Goal: Task Accomplishment & Management: Manage account settings

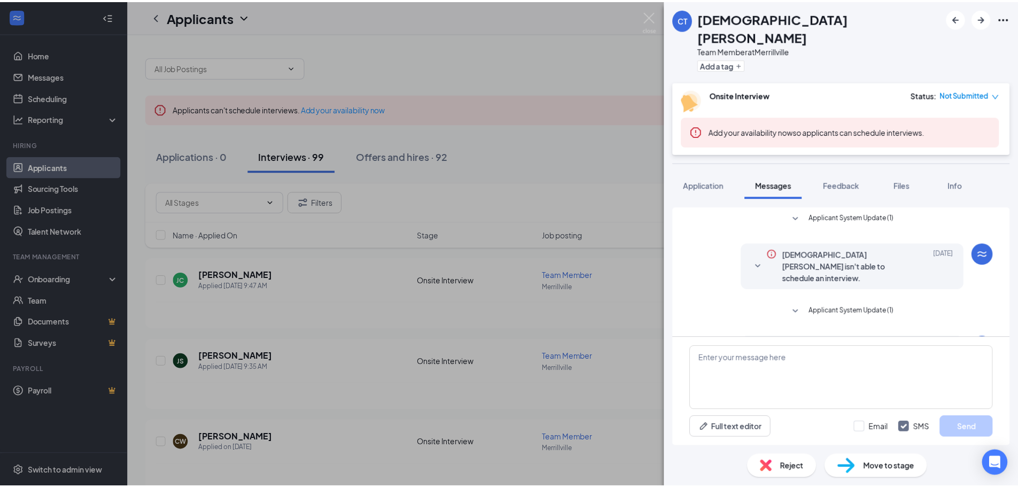
scroll to position [226, 0]
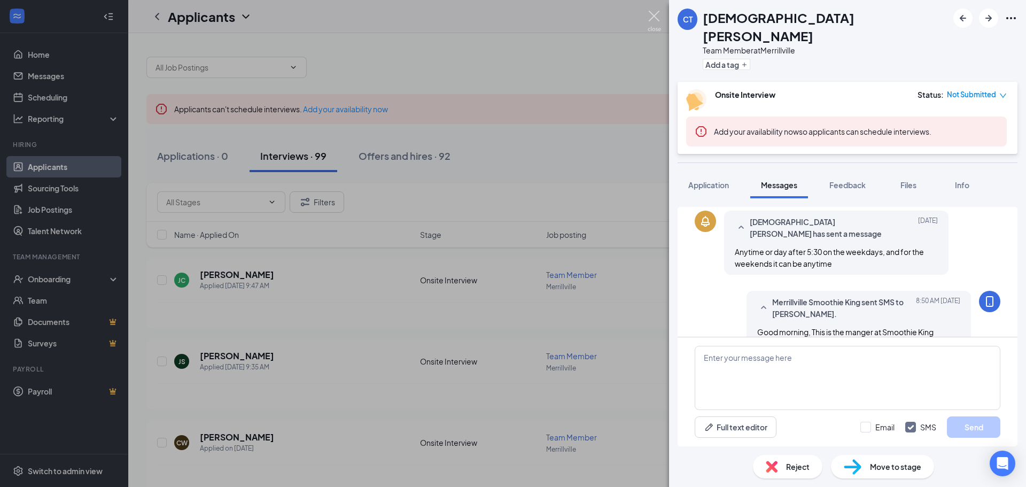
click at [656, 13] on img at bounding box center [654, 21] width 13 height 21
click at [656, 13] on div "Applicants MK" at bounding box center [577, 16] width 898 height 33
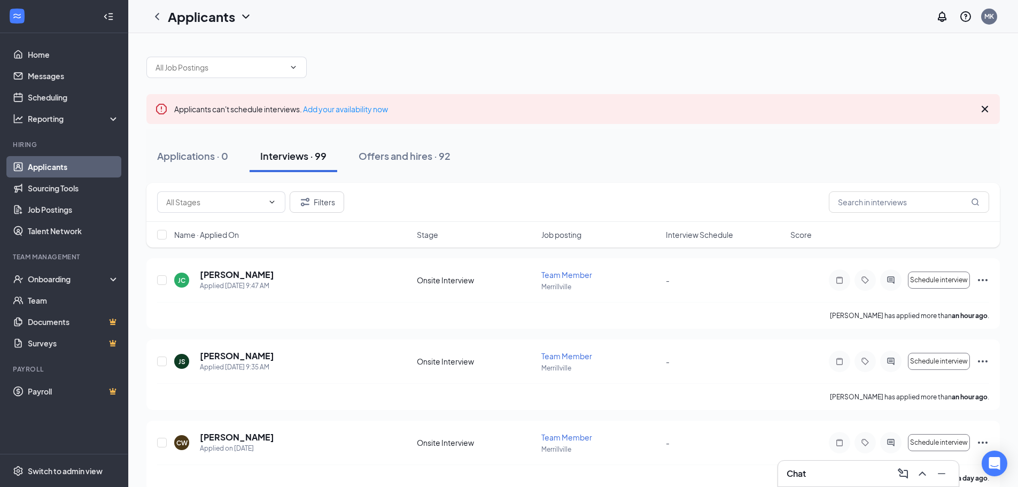
drag, startPoint x: 38, startPoint y: 373, endPoint x: 109, endPoint y: 370, distance: 71.1
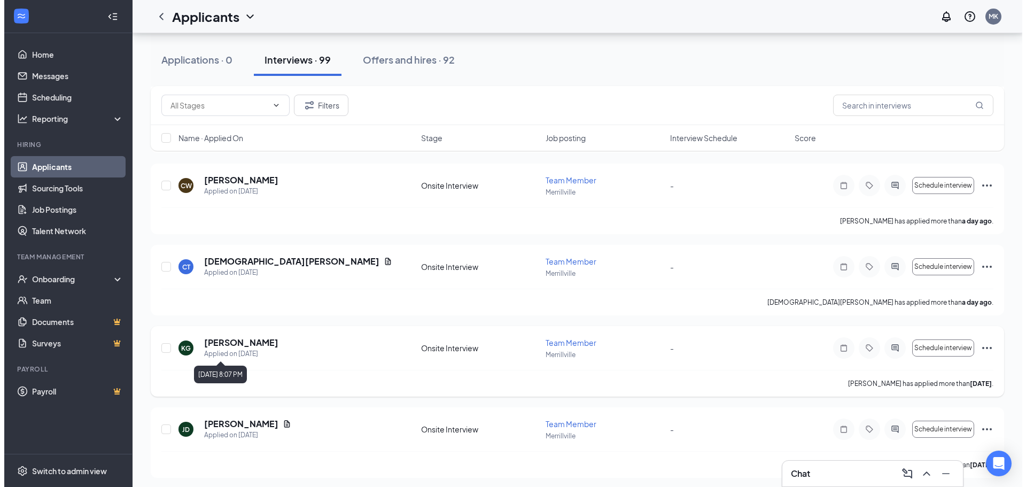
scroll to position [321, 0]
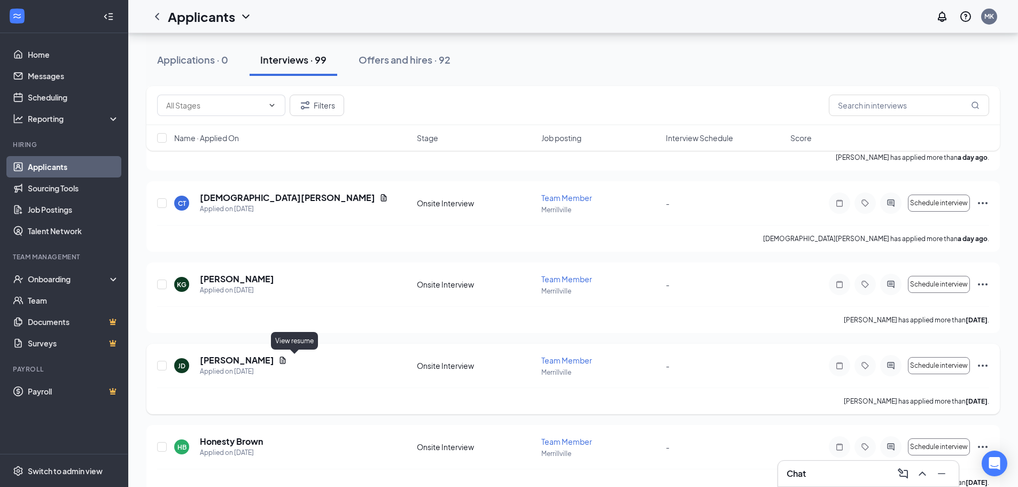
click at [287, 361] on icon "Document" at bounding box center [282, 360] width 9 height 9
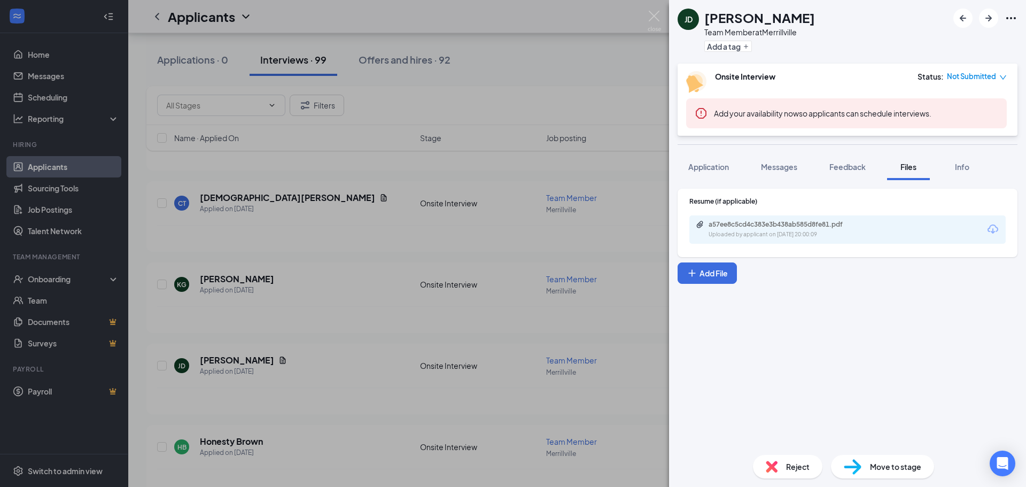
click at [755, 227] on div "a57ee8c5cd4c383e3b438ab585d8fe81.pdf" at bounding box center [783, 224] width 150 height 9
click at [779, 158] on div "[PERSON_NAME] Team Member at [GEOGRAPHIC_DATA] Add a tag Onsite Interview Statu…" at bounding box center [847, 243] width 357 height 487
click at [778, 163] on span "Messages" at bounding box center [779, 167] width 36 height 10
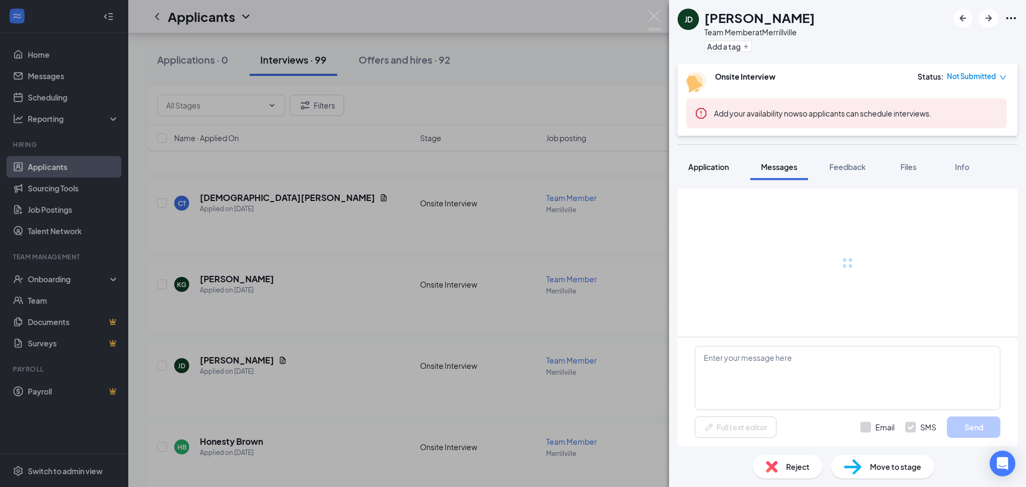
click at [706, 169] on span "Application" at bounding box center [708, 167] width 41 height 10
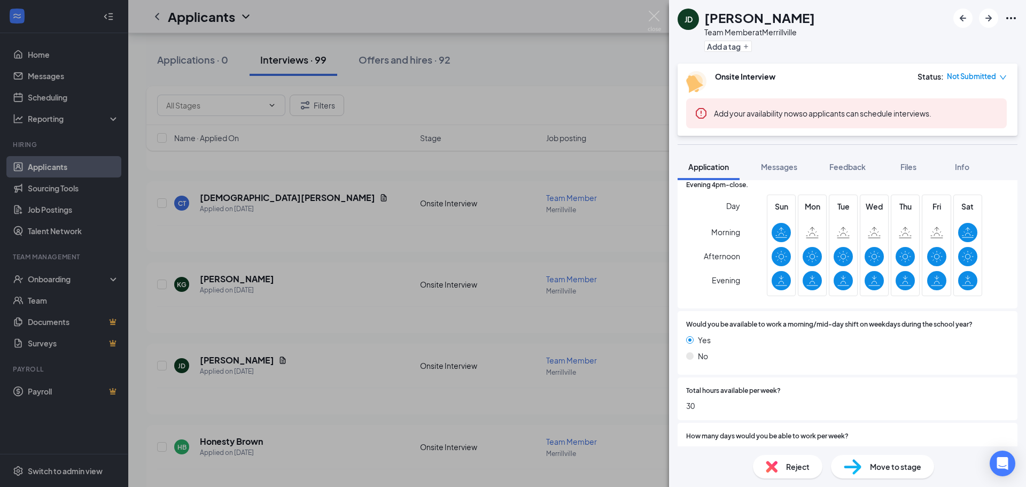
scroll to position [214, 0]
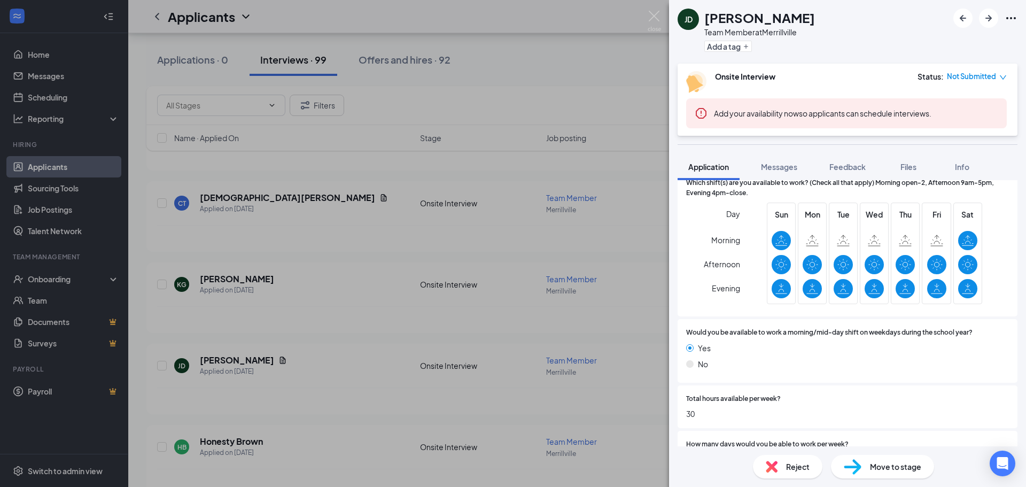
drag, startPoint x: 368, startPoint y: 187, endPoint x: 502, endPoint y: 44, distance: 196.1
click at [365, 188] on div "[PERSON_NAME] Team Member at [GEOGRAPHIC_DATA] Add a tag Onsite Interview Statu…" at bounding box center [513, 243] width 1026 height 487
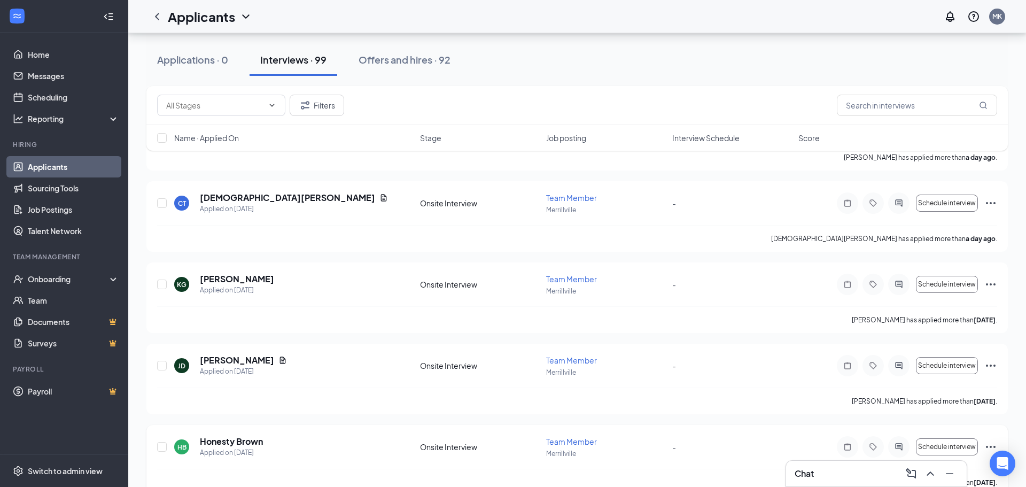
scroll to position [427, 0]
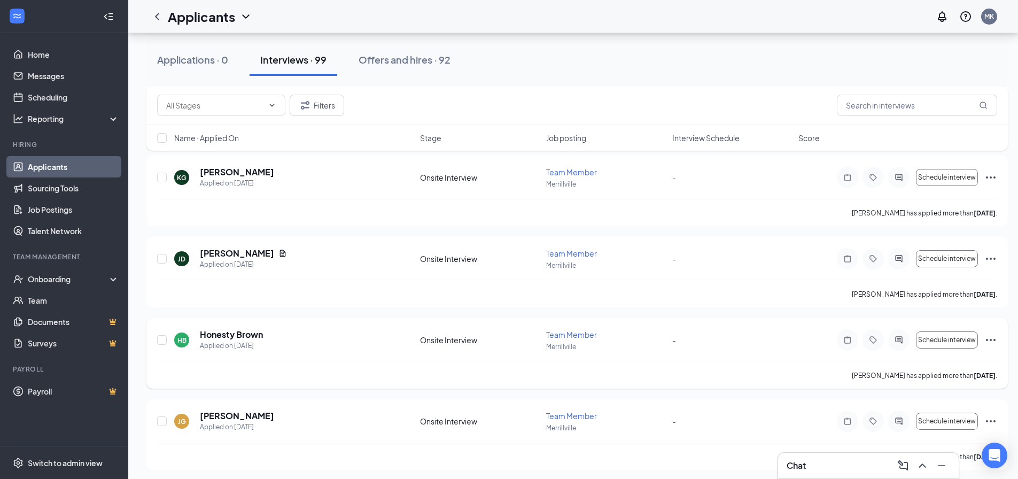
drag, startPoint x: 258, startPoint y: 330, endPoint x: 260, endPoint y: 324, distance: 6.3
click at [259, 330] on h5 "Honesty Brown" at bounding box center [231, 335] width 63 height 12
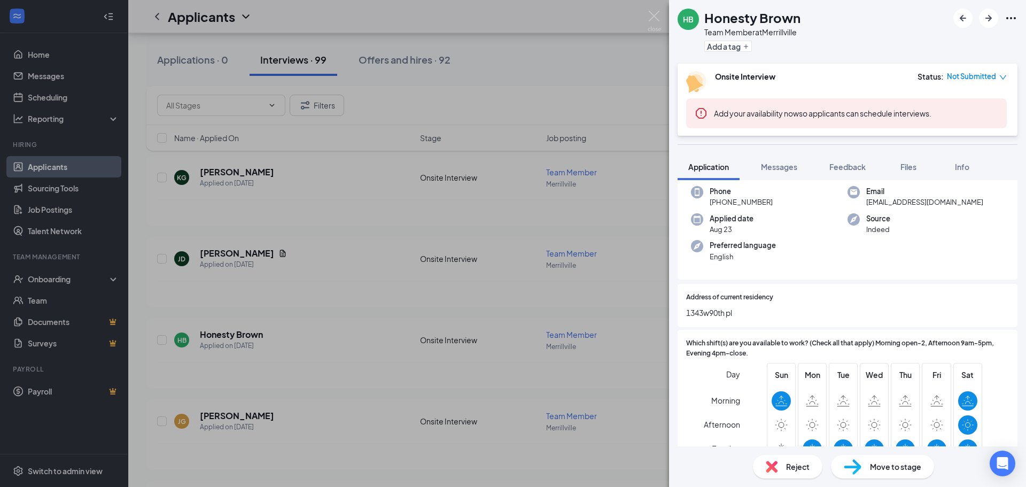
scroll to position [160, 0]
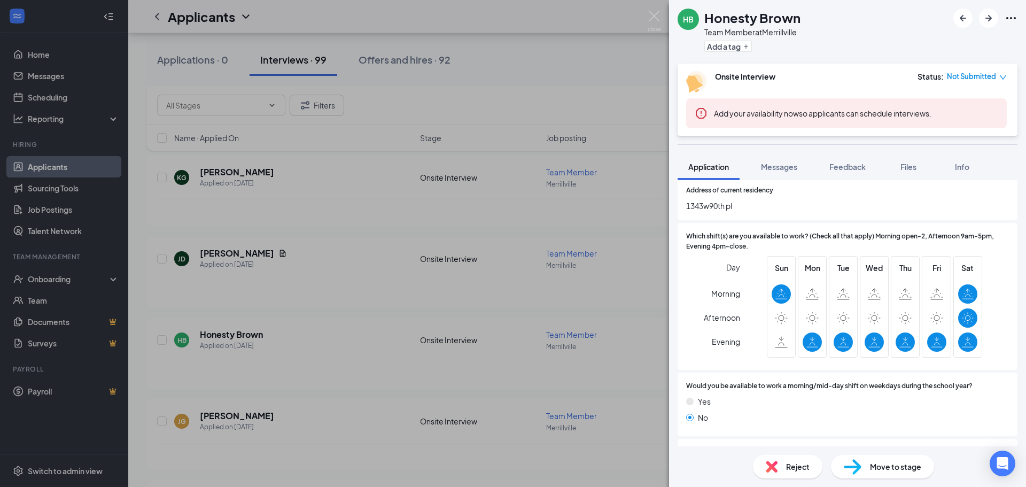
click at [370, 155] on div "HB Honesty Brown Team Member at [GEOGRAPHIC_DATA] Add a tag Onsite Interview St…" at bounding box center [513, 243] width 1026 height 487
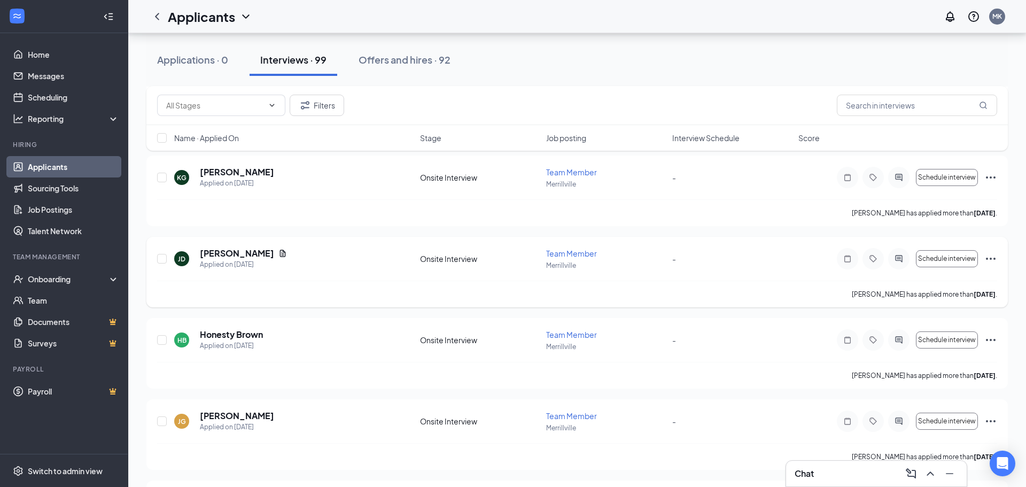
click at [300, 263] on div "[PERSON_NAME] Applied on [DATE]" at bounding box center [293, 258] width 239 height 22
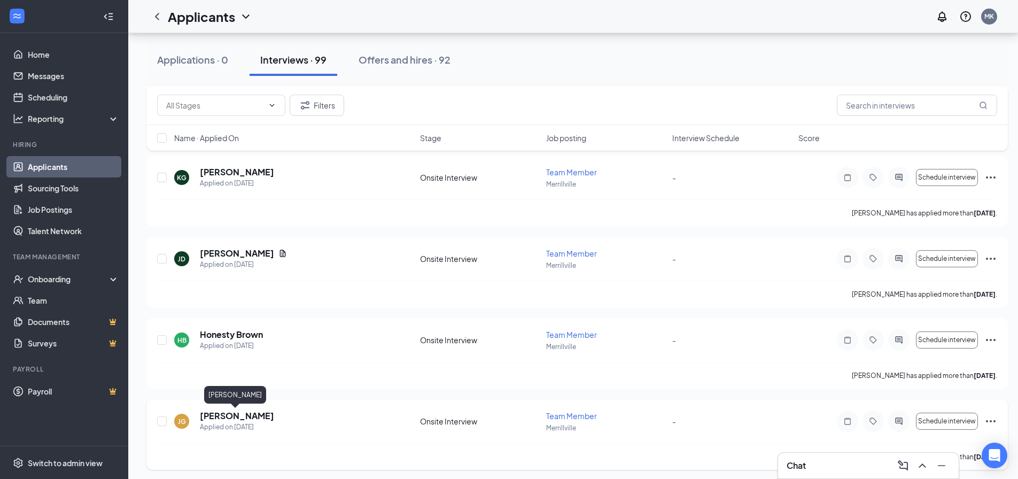
click at [248, 419] on h5 "[PERSON_NAME]" at bounding box center [237, 416] width 74 height 12
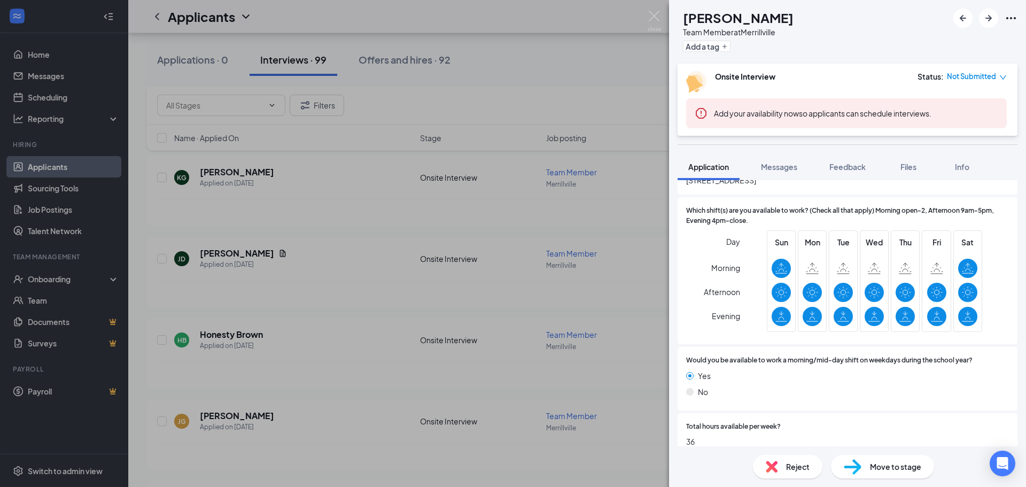
scroll to position [214, 0]
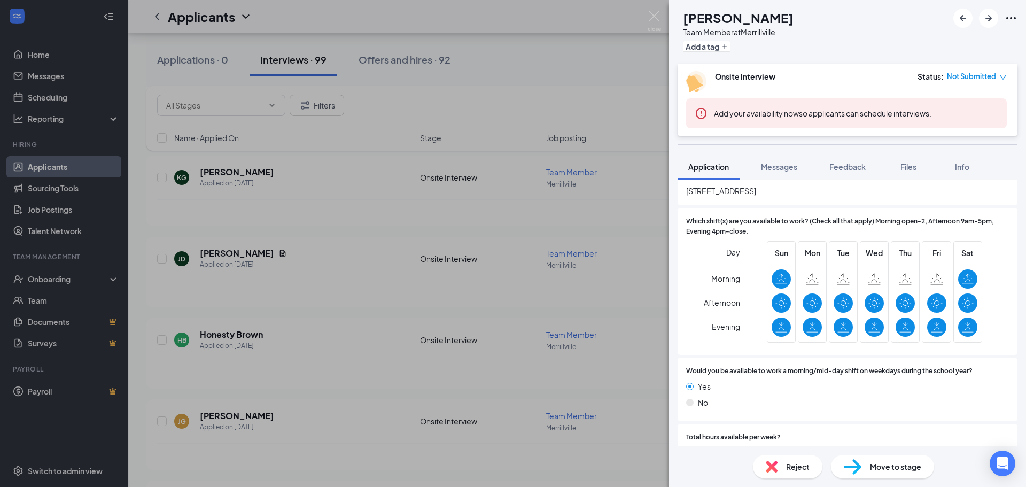
click at [317, 142] on div "[PERSON_NAME] Team Member at [GEOGRAPHIC_DATA] Add a tag Onsite Interview Statu…" at bounding box center [513, 243] width 1026 height 487
click at [424, 162] on div "KG [PERSON_NAME] Applied on [DATE] Onsite Interview Team Member [GEOGRAPHIC_DAT…" at bounding box center [576, 190] width 861 height 71
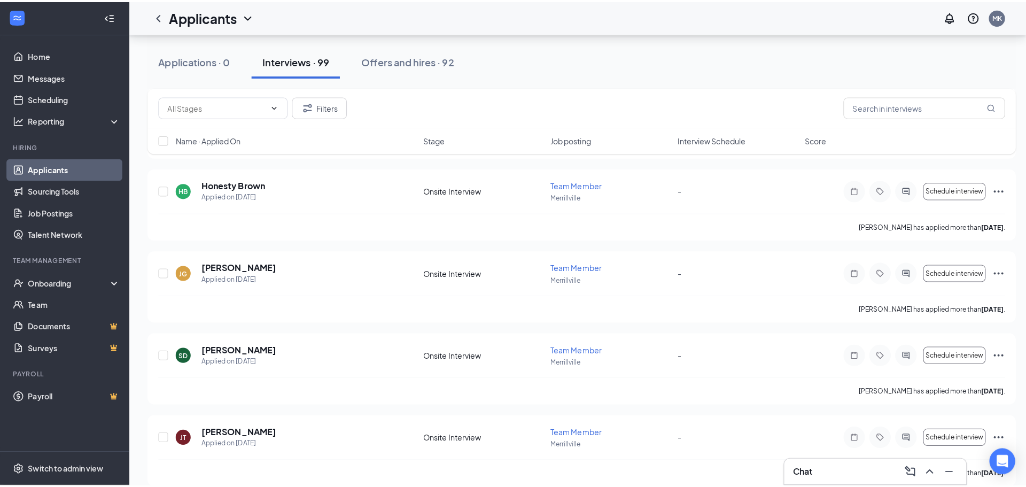
scroll to position [641, 0]
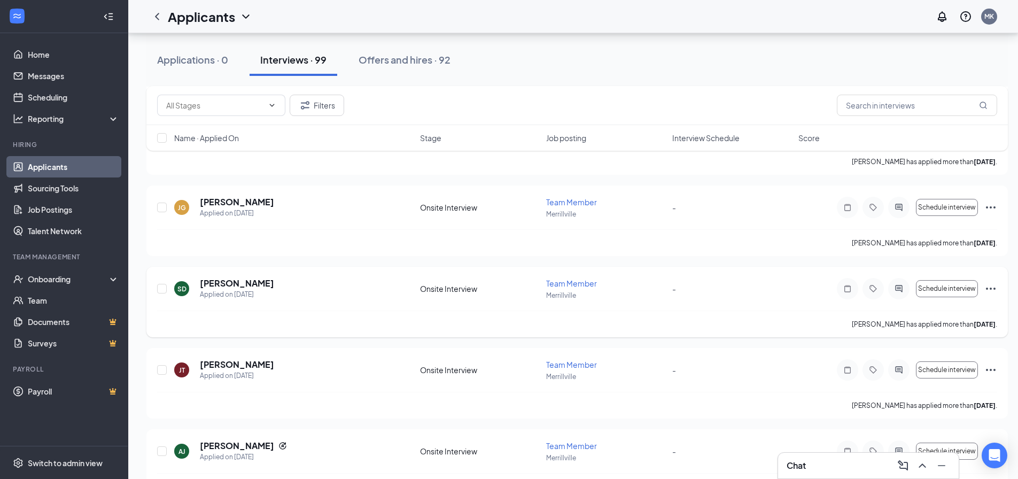
click at [247, 280] on h5 "[PERSON_NAME]" at bounding box center [237, 283] width 74 height 12
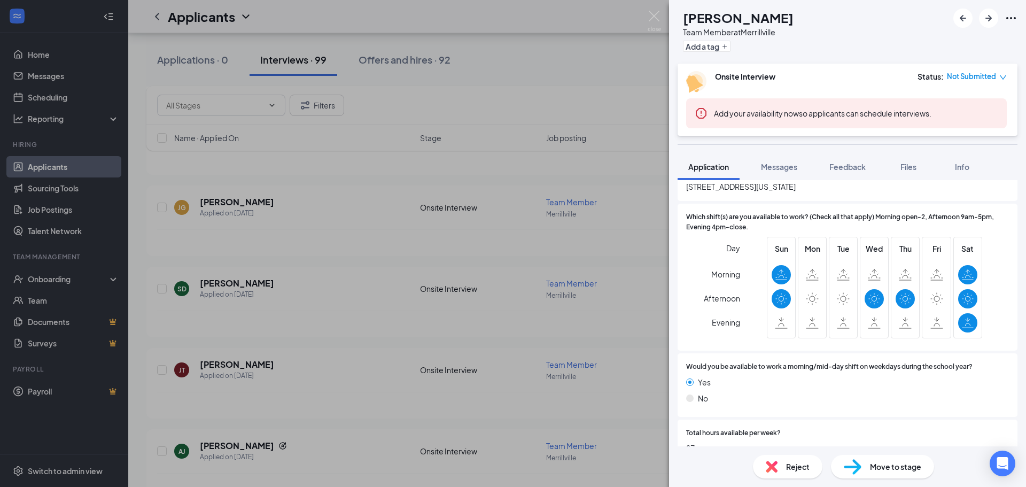
scroll to position [214, 0]
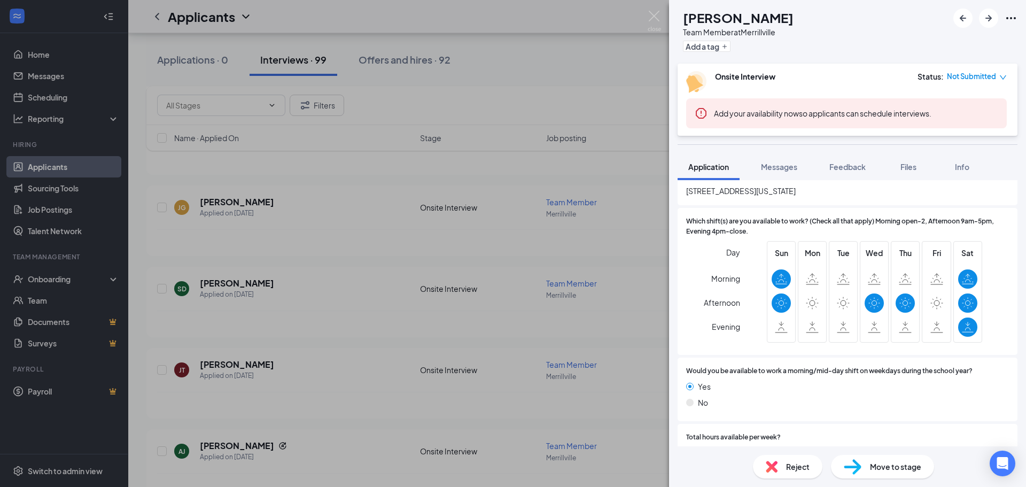
click at [145, 182] on div "SD [PERSON_NAME] Team Member at [GEOGRAPHIC_DATA] Add a tag Onsite Interview St…" at bounding box center [513, 243] width 1026 height 487
click at [183, 282] on div "SD" at bounding box center [181, 288] width 15 height 15
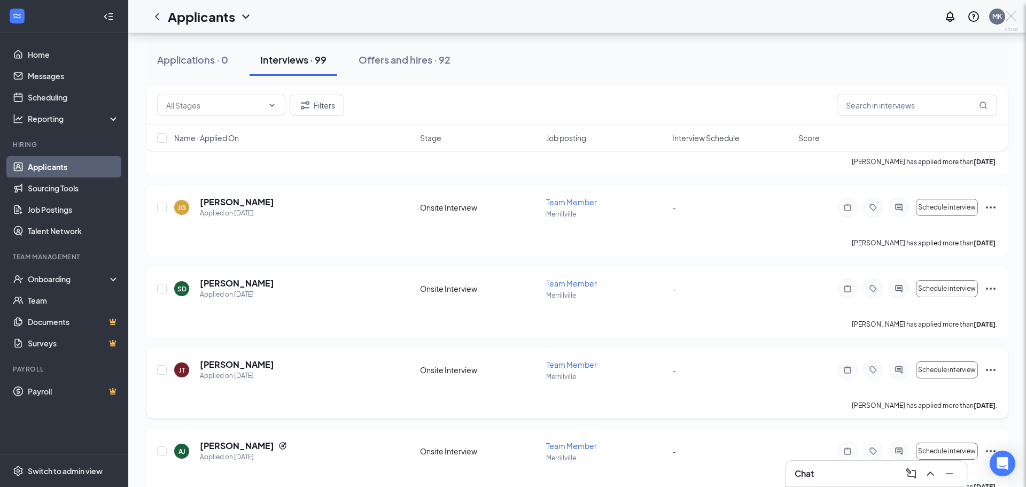
scroll to position [695, 0]
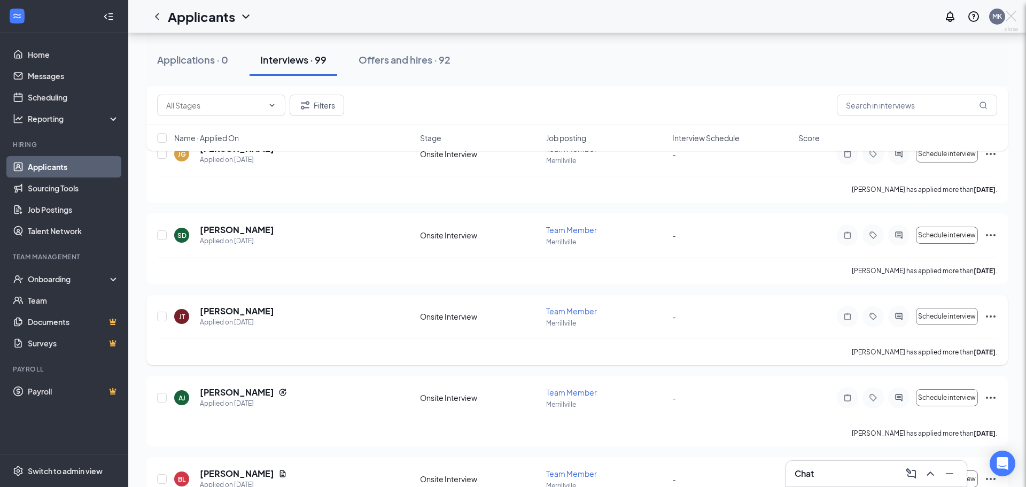
click at [253, 310] on div "SD [PERSON_NAME] Team Member at [GEOGRAPHIC_DATA] Add a tag Onsite Interview St…" at bounding box center [513, 243] width 1026 height 487
click at [227, 300] on div "[PERSON_NAME] Applied on [DATE] Onsite Interview Team Member Merrillville - Sch…" at bounding box center [576, 329] width 861 height 71
click at [237, 319] on div "Applied on [DATE]" at bounding box center [237, 322] width 74 height 11
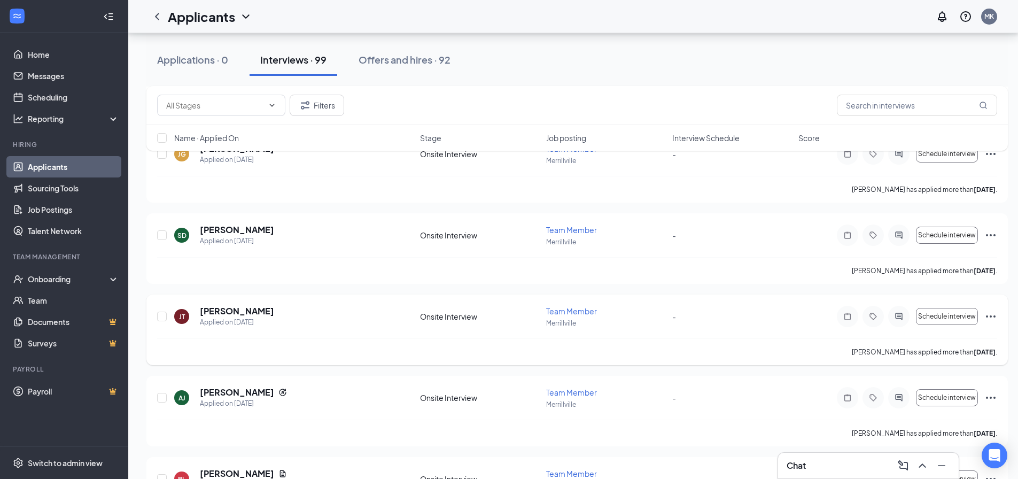
click at [271, 313] on h5 "[PERSON_NAME]" at bounding box center [237, 311] width 74 height 12
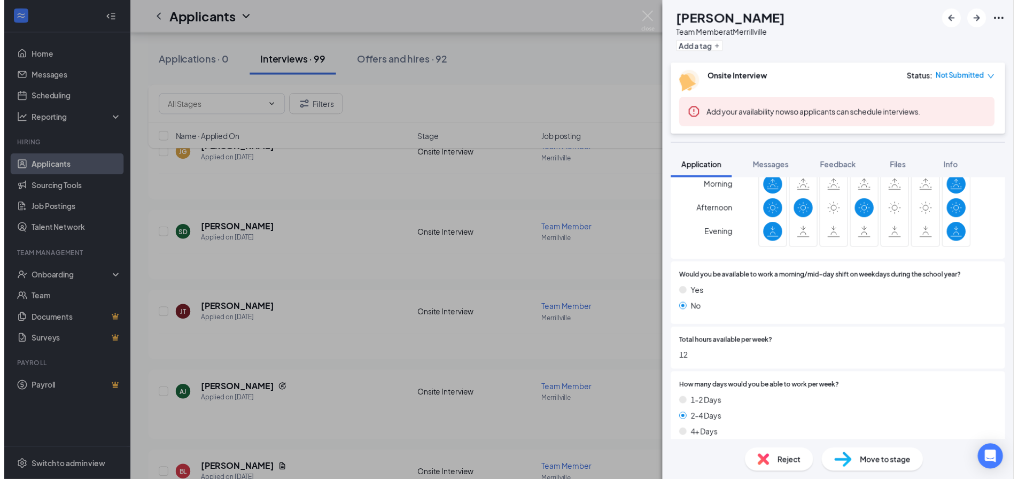
scroll to position [427, 0]
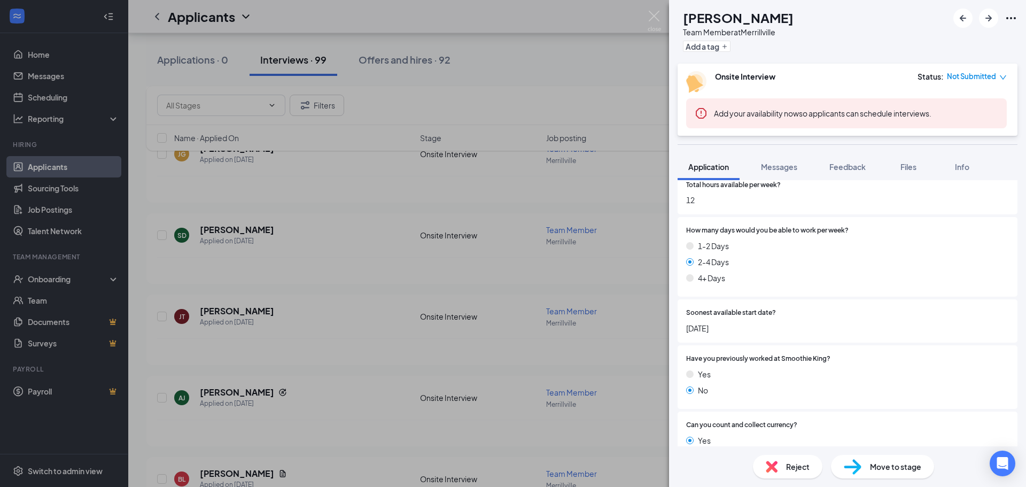
click at [420, 247] on div "[PERSON_NAME] Team Member at [GEOGRAPHIC_DATA] Add a tag Onsite Interview Statu…" at bounding box center [513, 243] width 1026 height 487
click at [421, 242] on div "SD [PERSON_NAME] Applied on [DATE] Onsite Interview Team Member [GEOGRAPHIC_DAT…" at bounding box center [577, 240] width 840 height 33
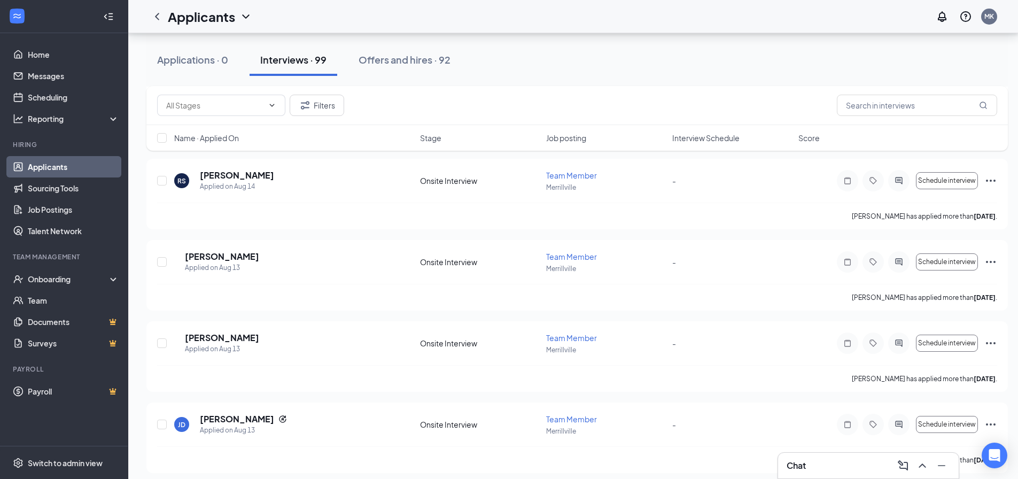
scroll to position [3152, 0]
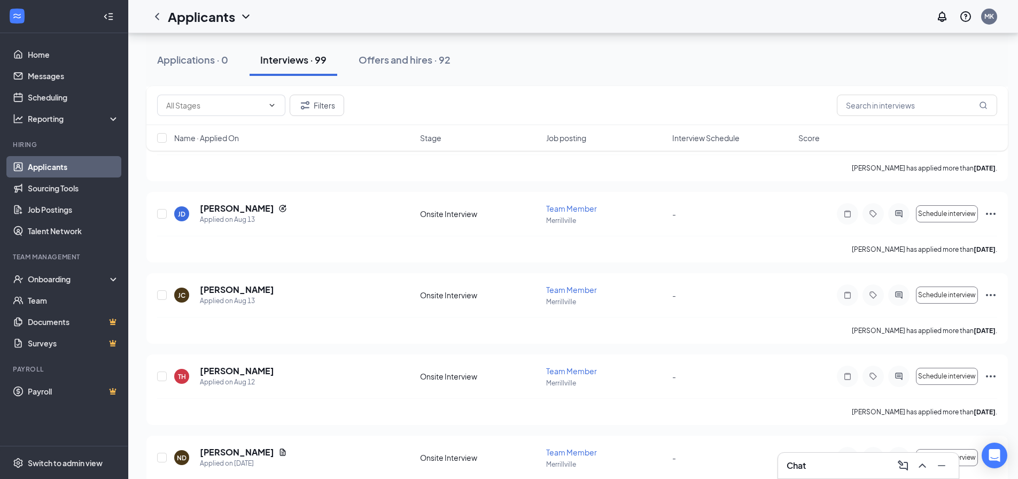
drag, startPoint x: 856, startPoint y: 463, endPoint x: 864, endPoint y: 463, distance: 7.5
click at [859, 463] on div "Chat" at bounding box center [867, 465] width 163 height 17
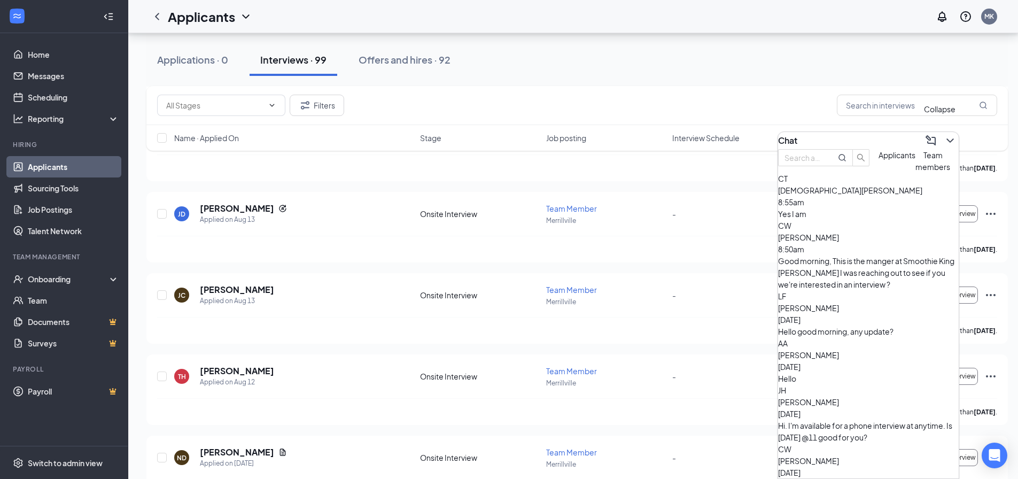
click at [949, 115] on div "Collapse" at bounding box center [940, 109] width 32 height 12
click at [945, 134] on icon "ChevronDown" at bounding box center [949, 140] width 13 height 13
click at [943, 135] on icon "ChevronDown" at bounding box center [949, 140] width 13 height 13
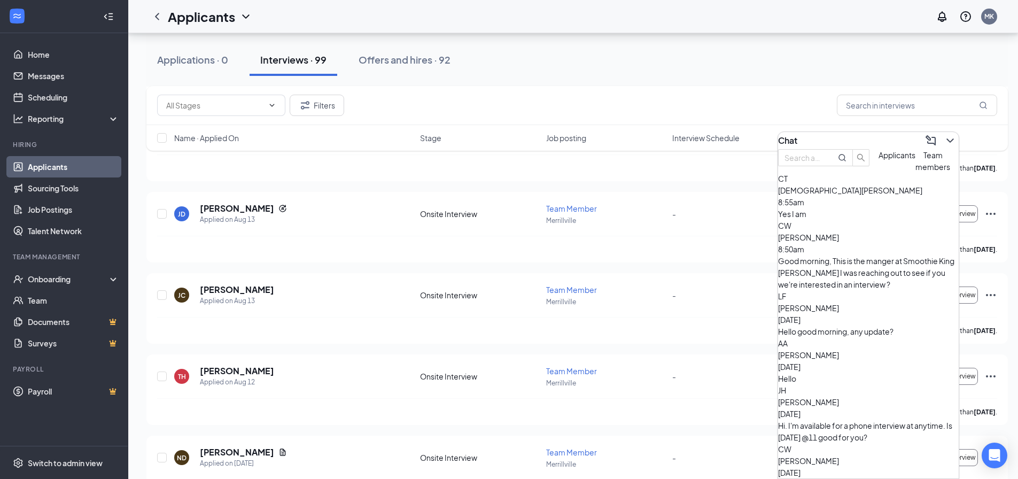
scroll to position [2992, 0]
